Goal: Task Accomplishment & Management: Complete application form

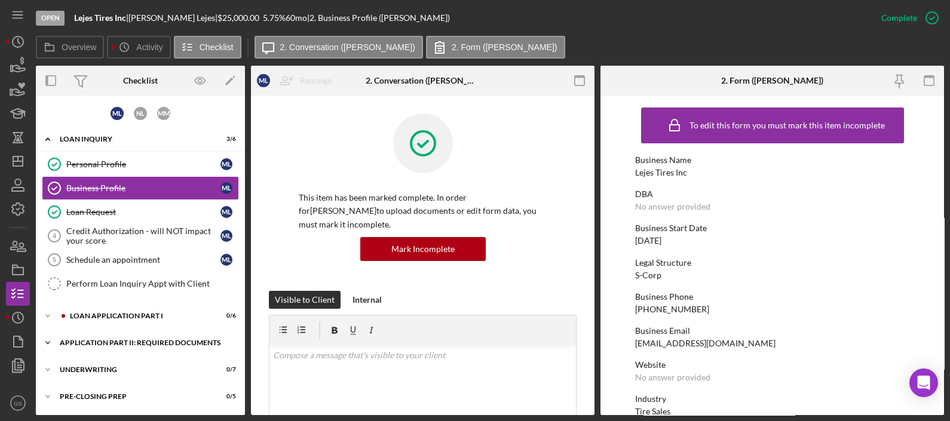
scroll to position [51, 0]
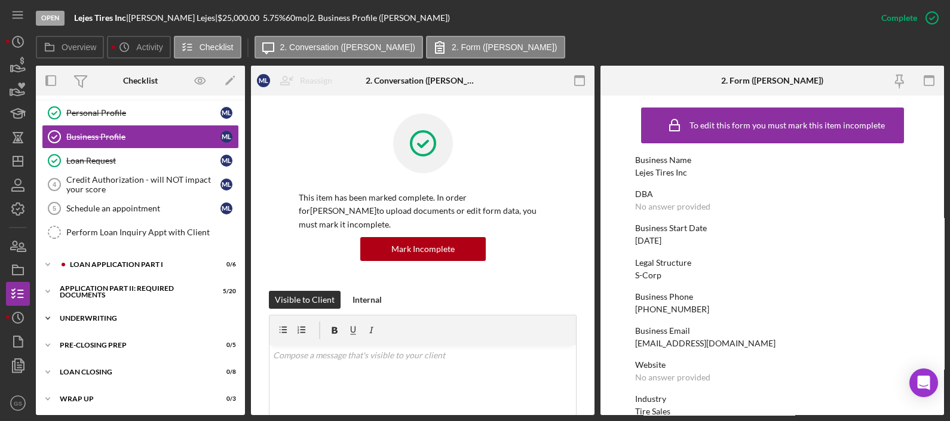
click at [161, 315] on div "Underwriting" at bounding box center [145, 318] width 170 height 7
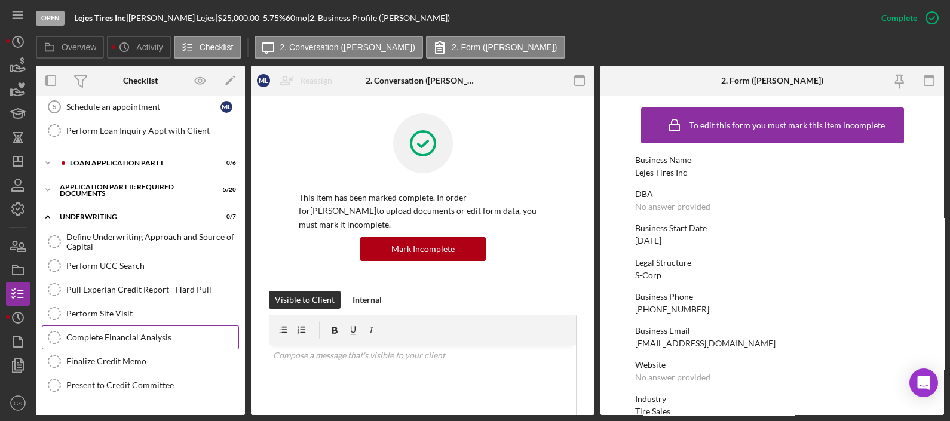
scroll to position [158, 0]
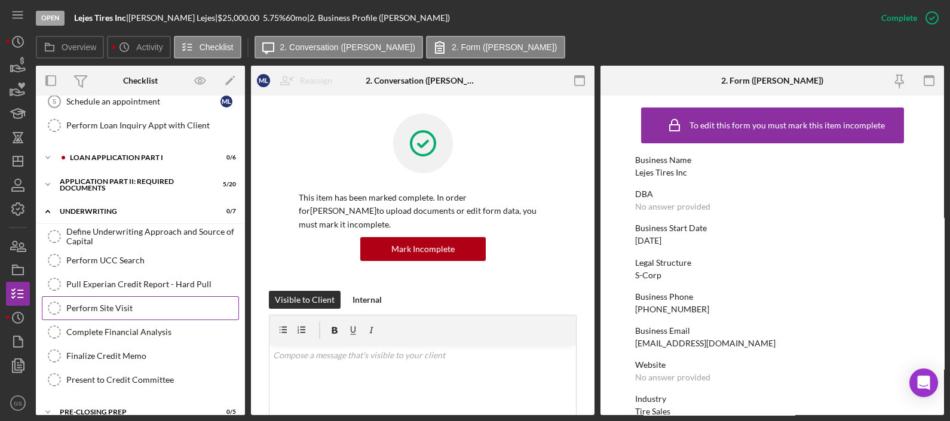
click at [158, 305] on div "Perform Site Visit" at bounding box center [152, 309] width 172 height 10
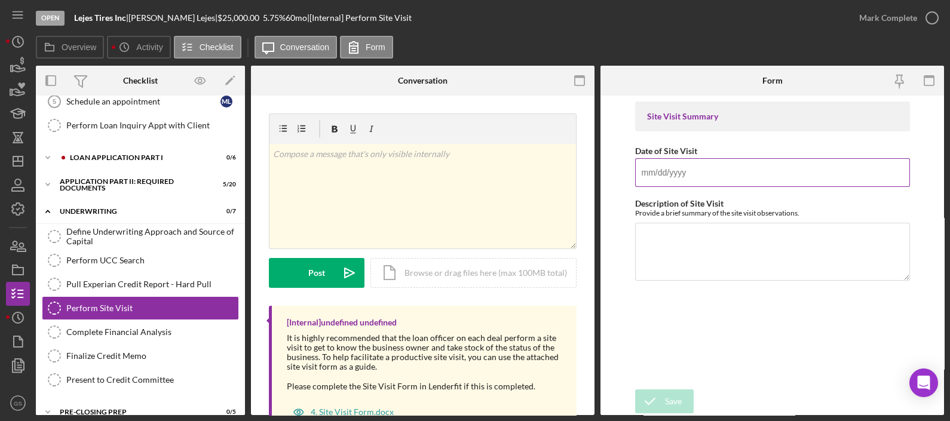
click at [691, 164] on input "Date of Site Visit" at bounding box center [772, 172] width 275 height 29
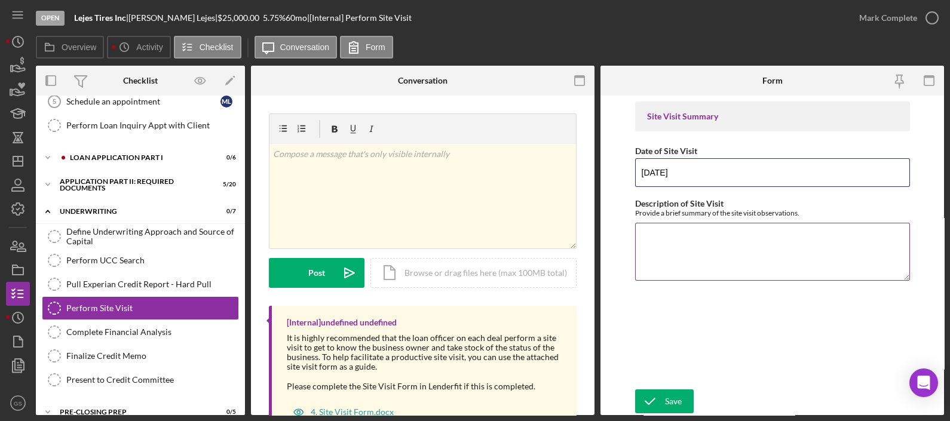
type input "[DATE]"
click at [667, 229] on textarea "Description of Site Visit" at bounding box center [772, 251] width 275 height 57
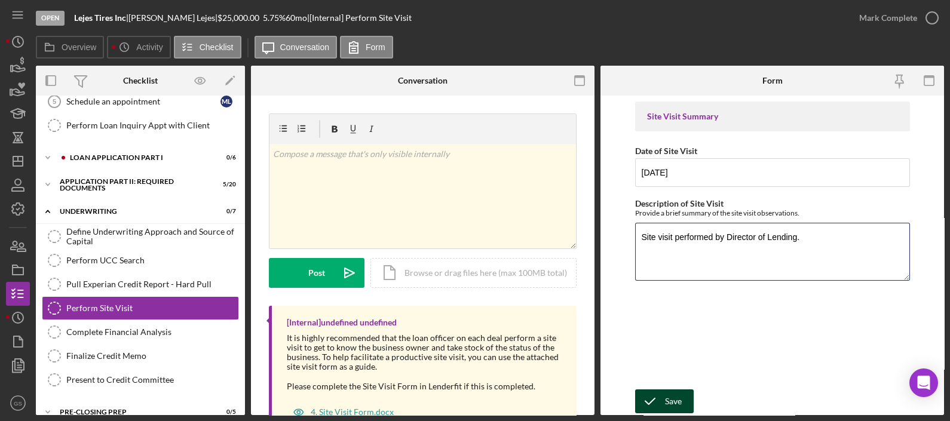
type textarea "Site visit performed by Director of Lending."
click at [676, 394] on div "Save" at bounding box center [673, 402] width 17 height 24
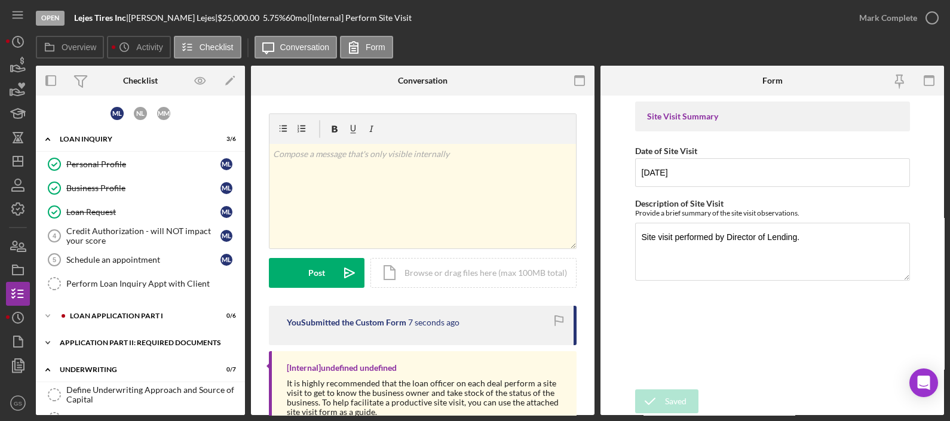
click at [149, 334] on div "Icon/Expander Application Part II: Required Documents 5 / 20" at bounding box center [140, 343] width 209 height 24
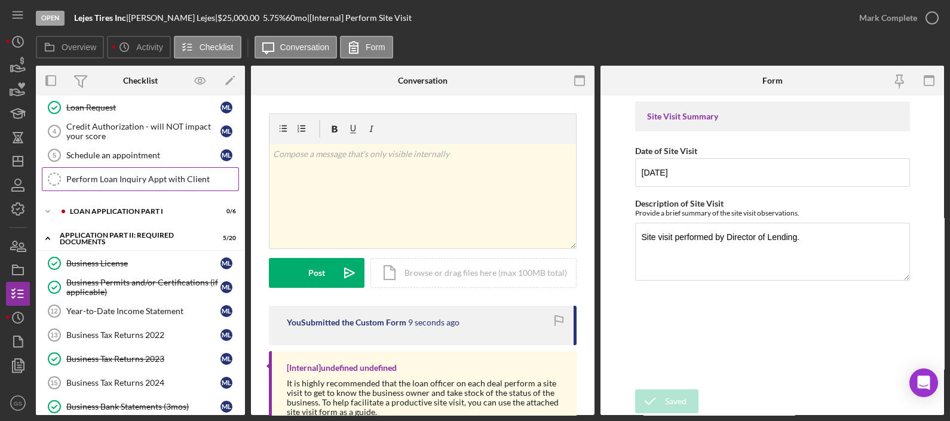
scroll to position [106, 0]
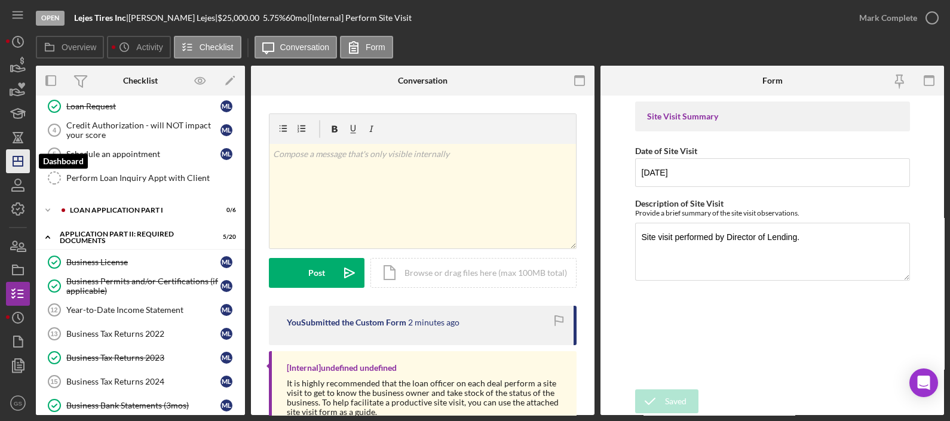
click at [24, 159] on icon "Icon/Dashboard" at bounding box center [18, 161] width 30 height 30
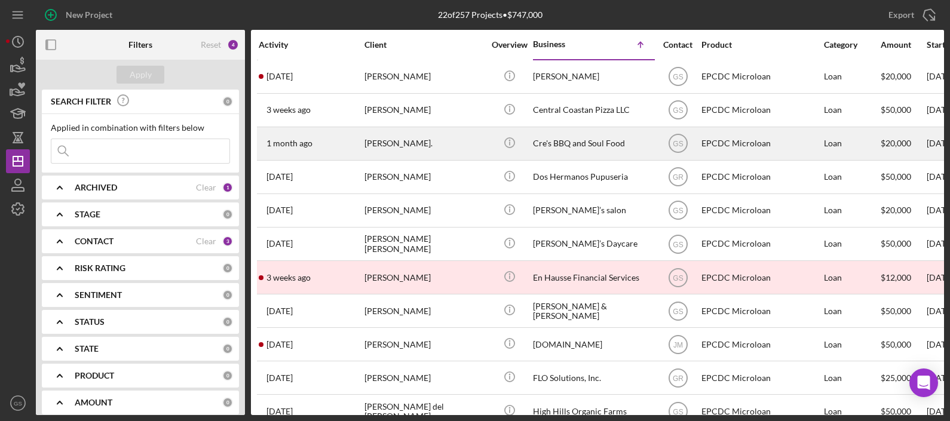
click at [420, 129] on div "[PERSON_NAME]." at bounding box center [425, 144] width 120 height 32
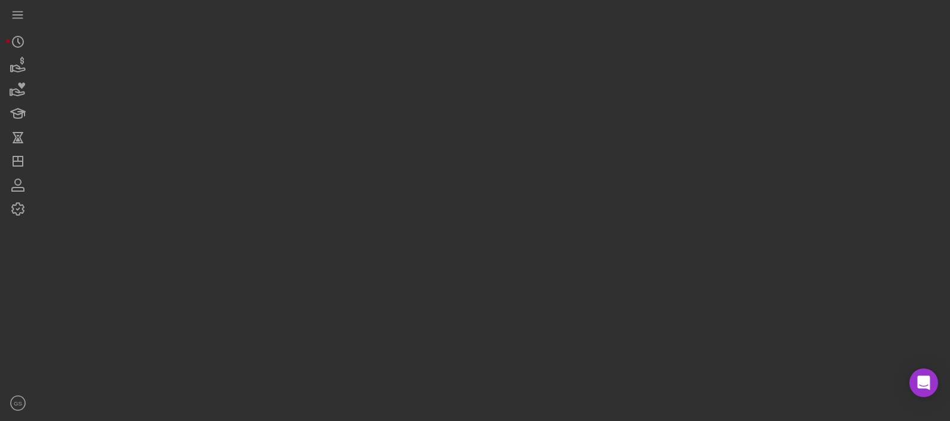
click at [420, 129] on div at bounding box center [490, 207] width 908 height 415
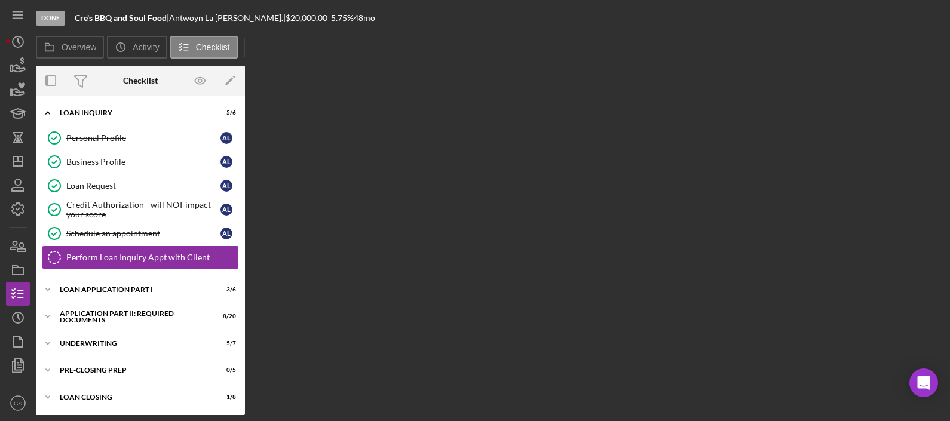
scroll to position [1, 0]
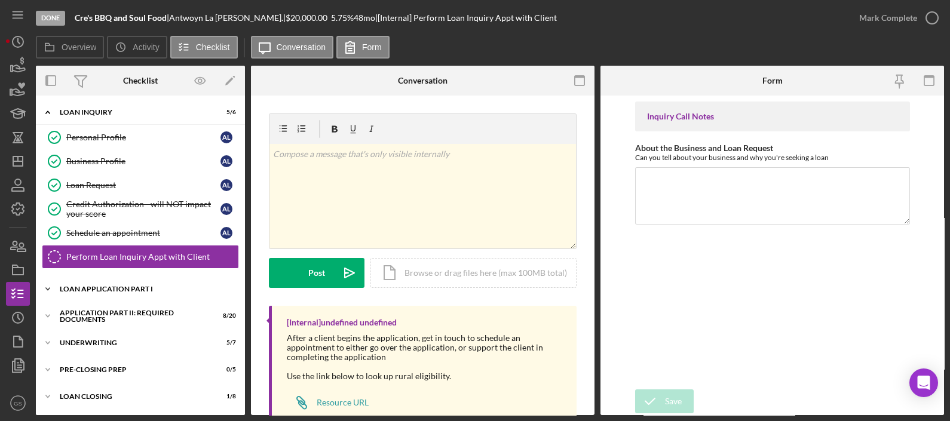
click at [209, 286] on div "Loan Application Part I" at bounding box center [145, 289] width 170 height 7
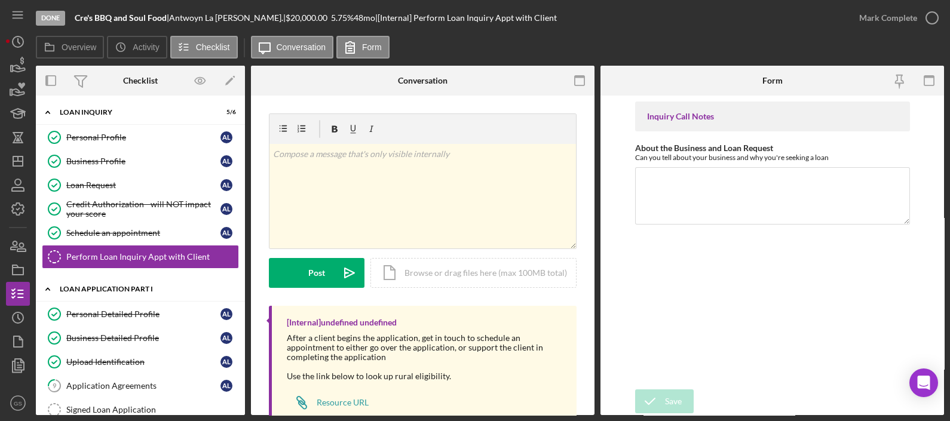
scroll to position [175, 0]
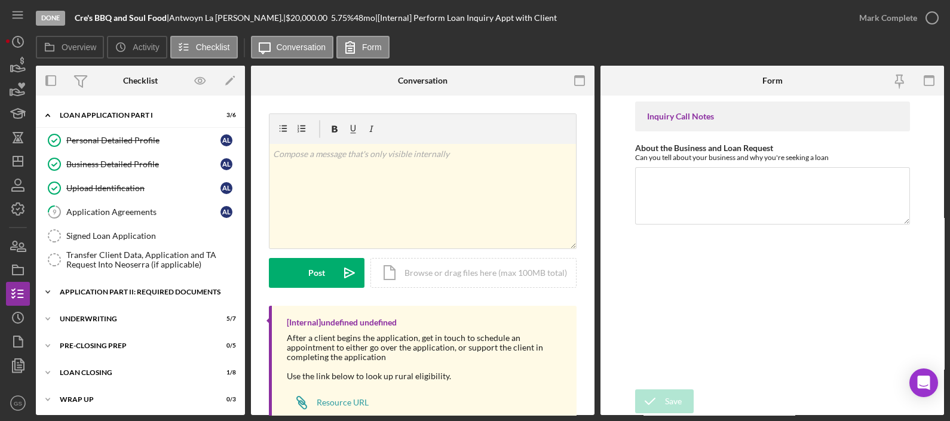
click at [180, 292] on div "Application Part II: Required Documents" at bounding box center [145, 292] width 170 height 7
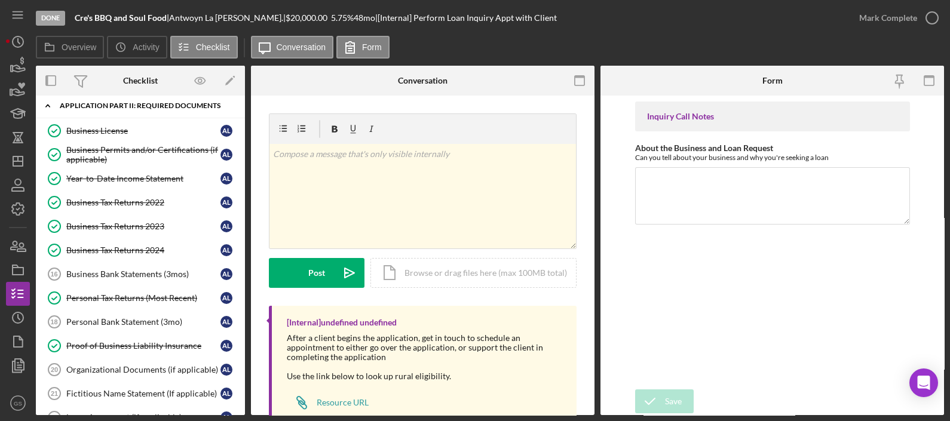
scroll to position [362, 0]
click at [140, 272] on div "Business Bank Statements (3mos)" at bounding box center [143, 274] width 154 height 10
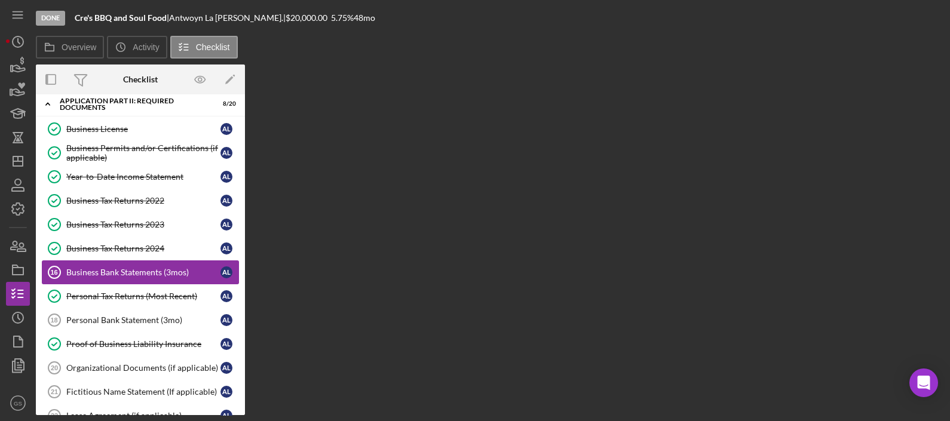
click at [140, 272] on div "Business Bank Statements (3mos)" at bounding box center [143, 273] width 154 height 10
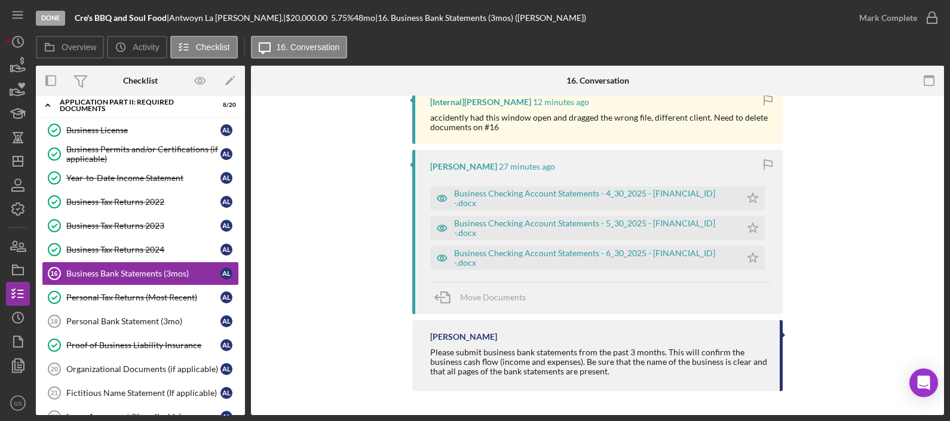
scroll to position [242, 0]
